Goal: Communication & Community: Answer question/provide support

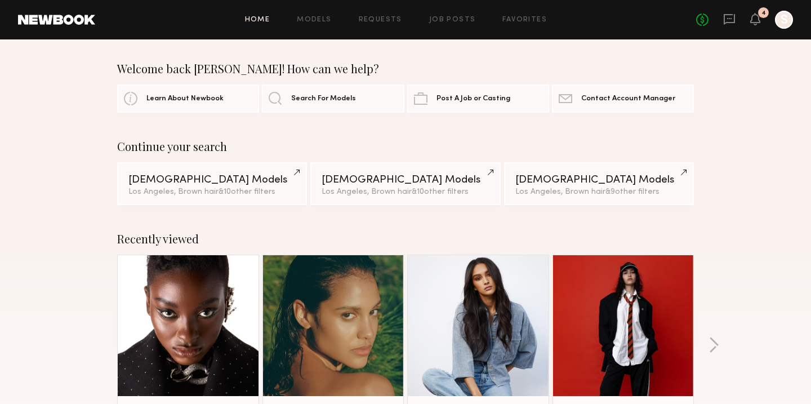
scroll to position [140, 0]
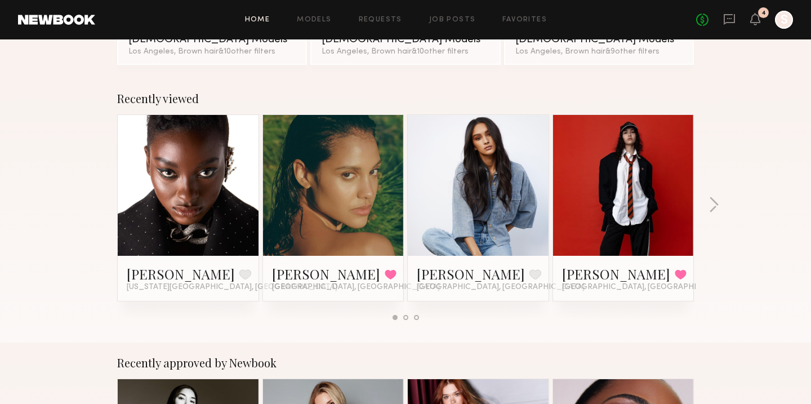
click at [327, 198] on link at bounding box center [333, 185] width 69 height 141
click at [510, 172] on link at bounding box center [478, 185] width 69 height 141
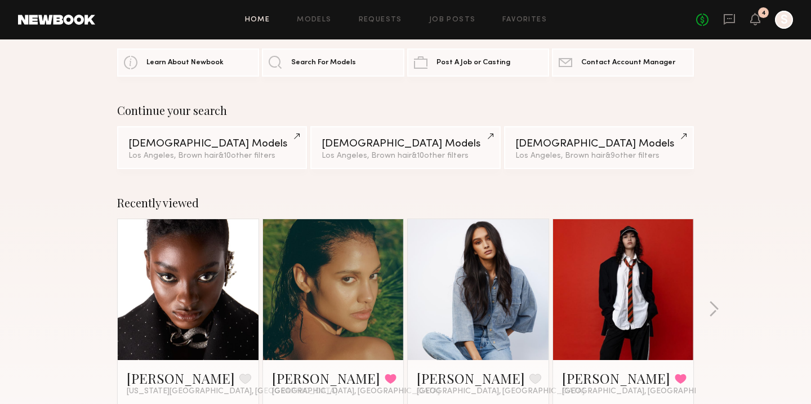
scroll to position [0, 0]
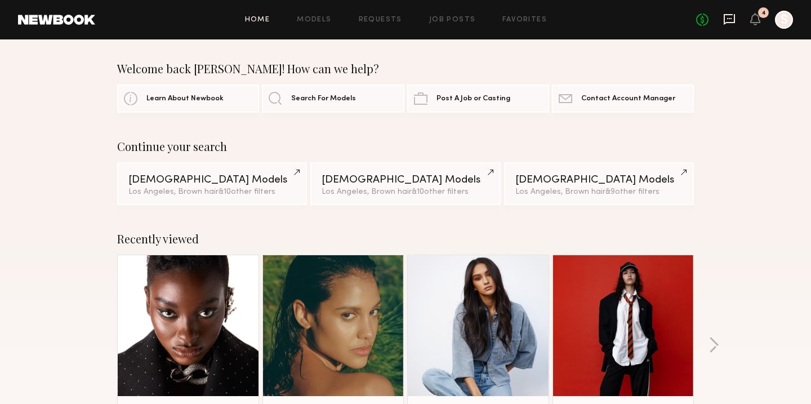
click at [727, 23] on icon at bounding box center [729, 19] width 11 height 11
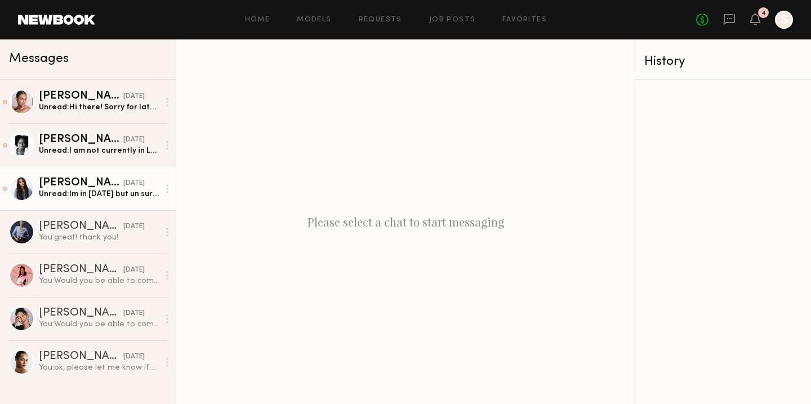
click at [128, 194] on div "Unread: Im in 1700 but un sure where im supposed to go?" at bounding box center [99, 194] width 120 height 11
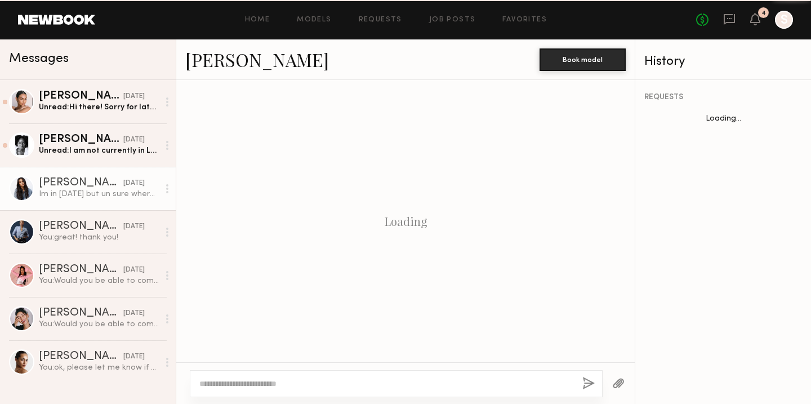
scroll to position [794, 0]
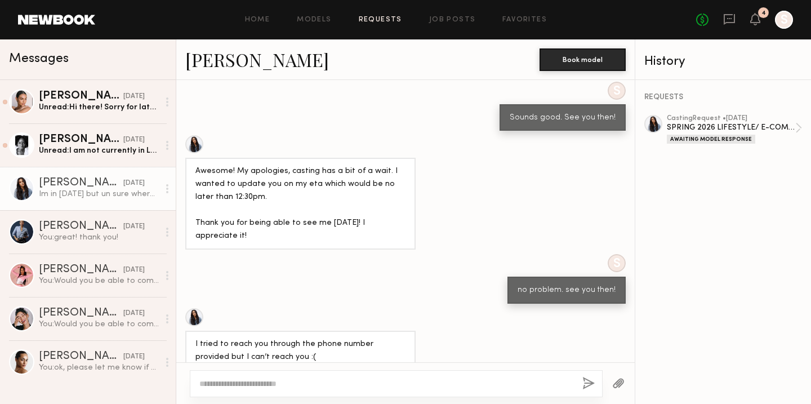
click at [387, 23] on link "Requests" at bounding box center [380, 19] width 43 height 7
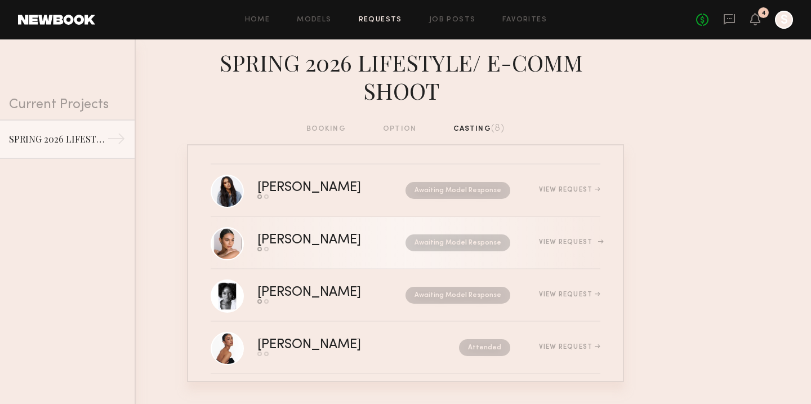
scroll to position [221, 0]
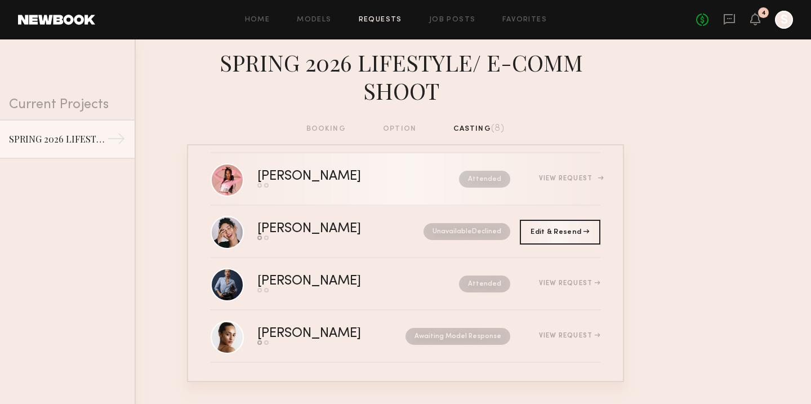
click at [348, 175] on div "Zohara E." at bounding box center [333, 176] width 153 height 13
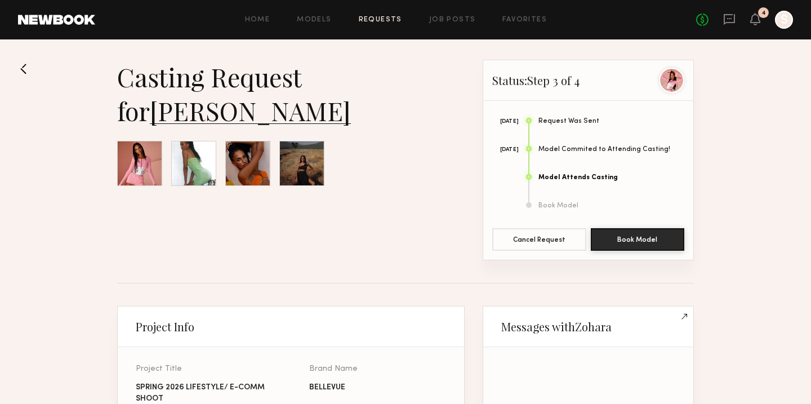
scroll to position [564, 0]
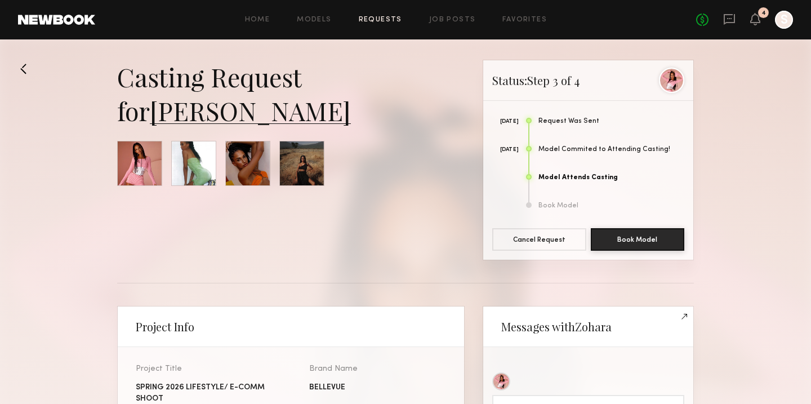
click at [223, 107] on link "Zohara E." at bounding box center [250, 111] width 201 height 34
